Goal: Understand process/instructions: Learn how to perform a task or action

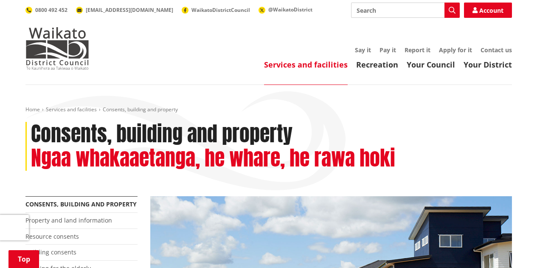
scroll to position [212, 0]
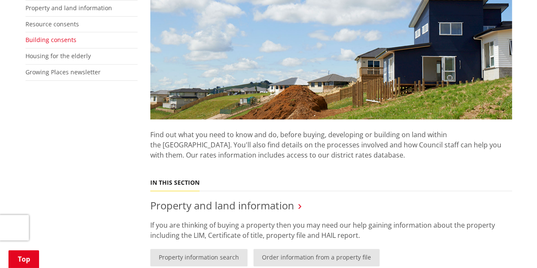
click at [63, 42] on link "Building consents" at bounding box center [50, 40] width 51 height 8
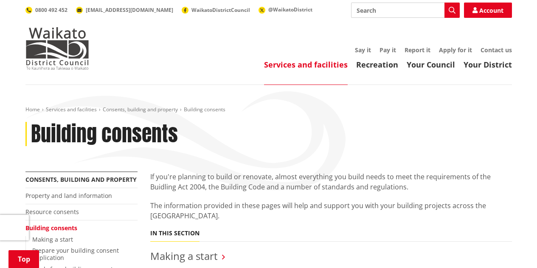
scroll to position [127, 0]
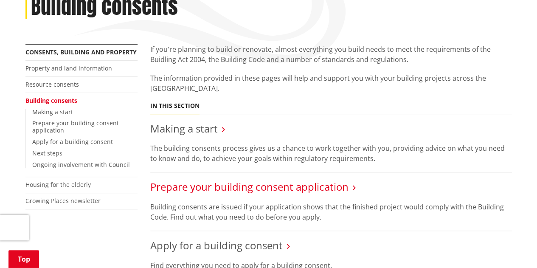
click at [207, 187] on link "Prepare your building consent application" at bounding box center [249, 187] width 198 height 14
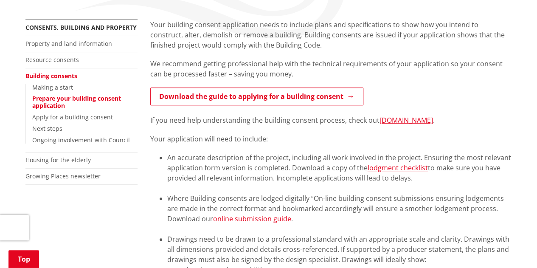
scroll to position [170, 0]
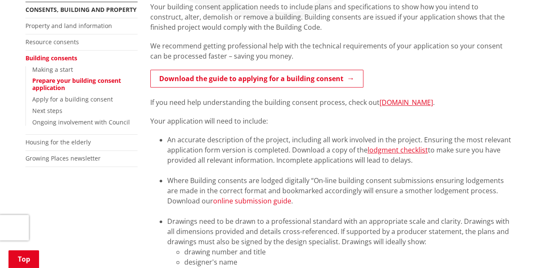
click at [253, 201] on link "online submission guide" at bounding box center [252, 200] width 78 height 9
